Goal: Information Seeking & Learning: Check status

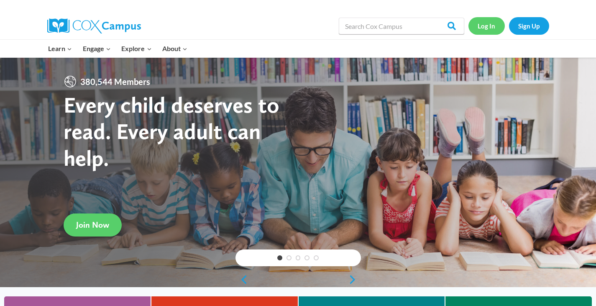
click at [482, 28] on link "Log In" at bounding box center [486, 25] width 36 height 17
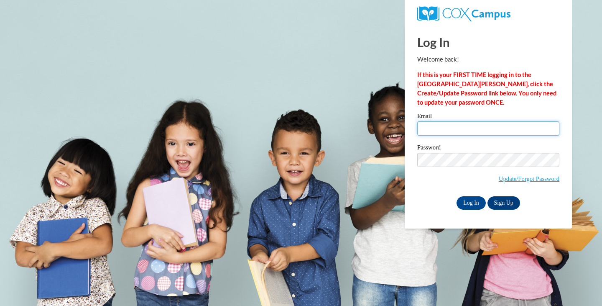
click at [454, 125] on input "Email" at bounding box center [488, 128] width 142 height 14
type input "cheinecke@lomira.k12.wi.us"
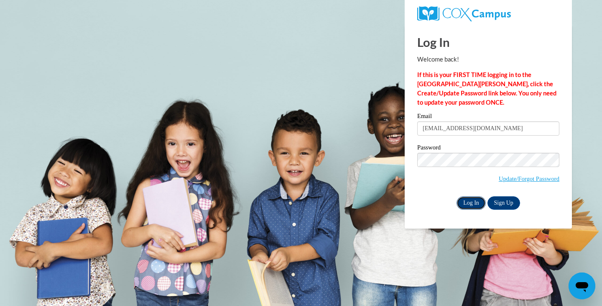
click at [469, 196] on input "Log In" at bounding box center [471, 202] width 29 height 13
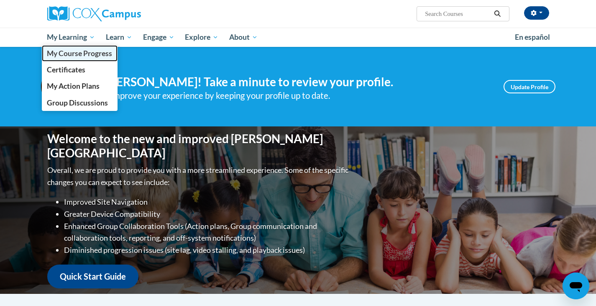
click at [81, 51] on span "My Course Progress" at bounding box center [79, 53] width 65 height 9
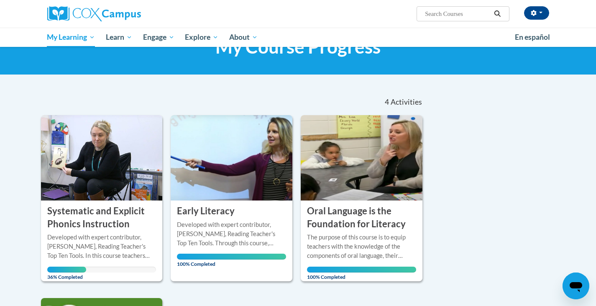
scroll to position [84, 0]
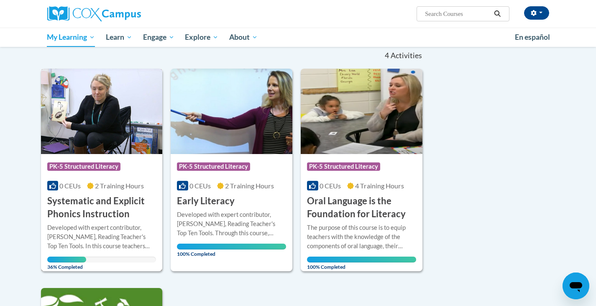
click at [116, 173] on div "Course Category: PK-5 Structured Literacy" at bounding box center [101, 167] width 109 height 19
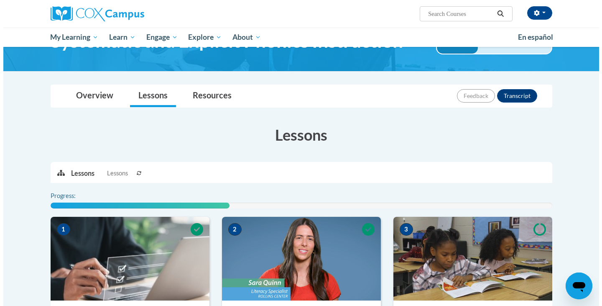
scroll to position [167, 0]
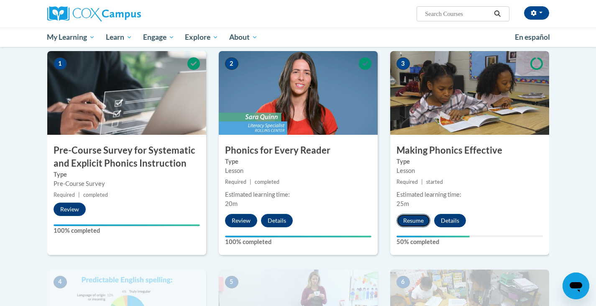
click at [405, 223] on button "Resume" at bounding box center [413, 220] width 34 height 13
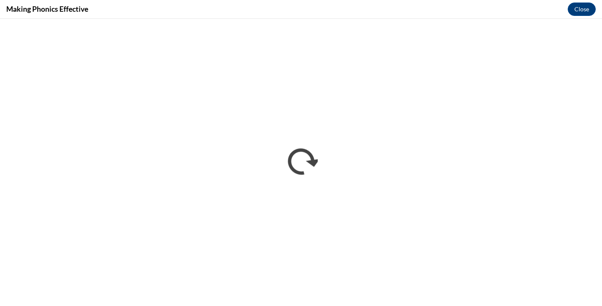
scroll to position [0, 0]
